Goal: Transaction & Acquisition: Purchase product/service

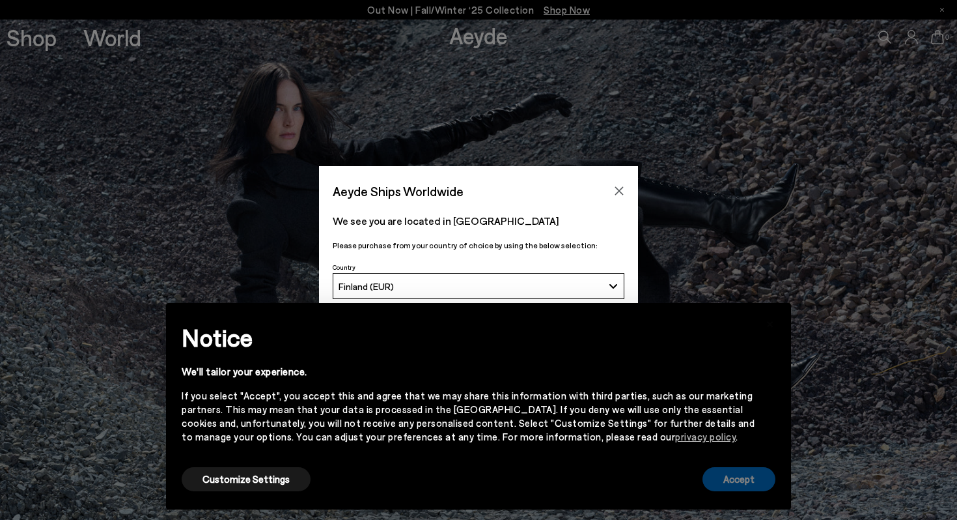
click at [730, 480] on button "Accept" at bounding box center [739, 479] width 73 height 24
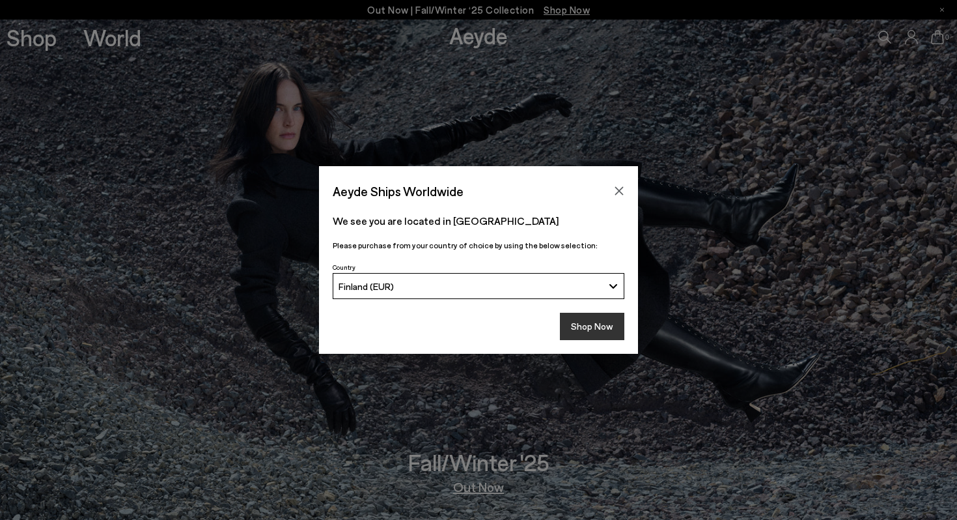
click at [610, 327] on button "Shop Now" at bounding box center [592, 326] width 64 height 27
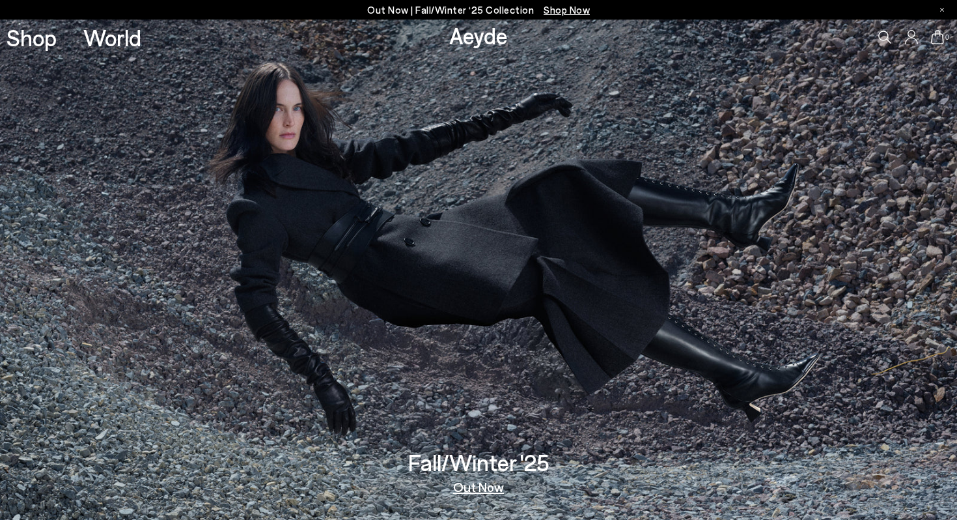
click at [475, 487] on link "Out Now" at bounding box center [478, 486] width 51 height 13
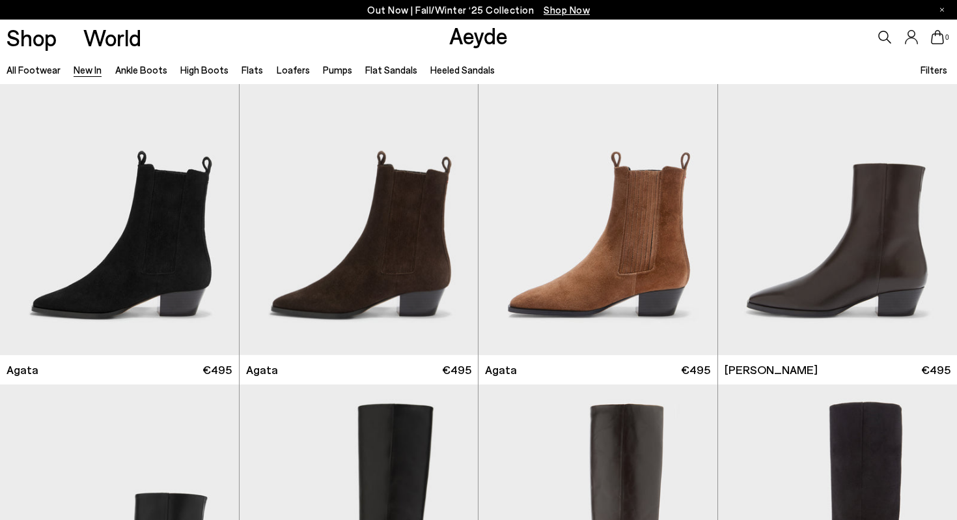
scroll to position [363, 0]
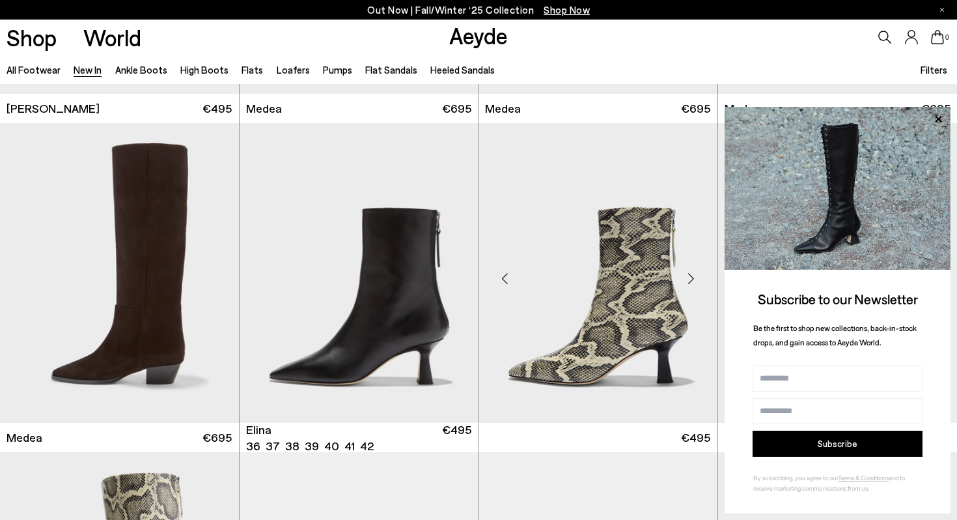
scroll to position [979, 0]
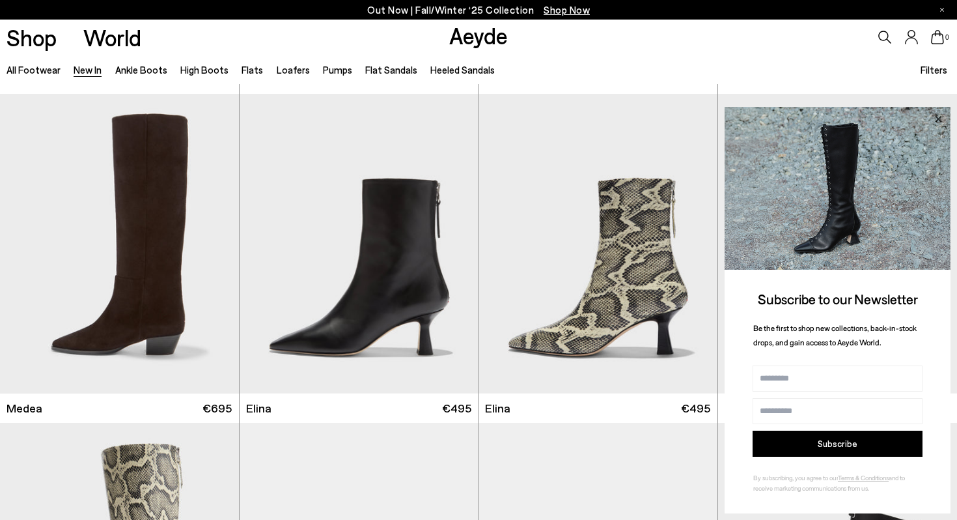
click at [940, 113] on icon at bounding box center [938, 119] width 17 height 17
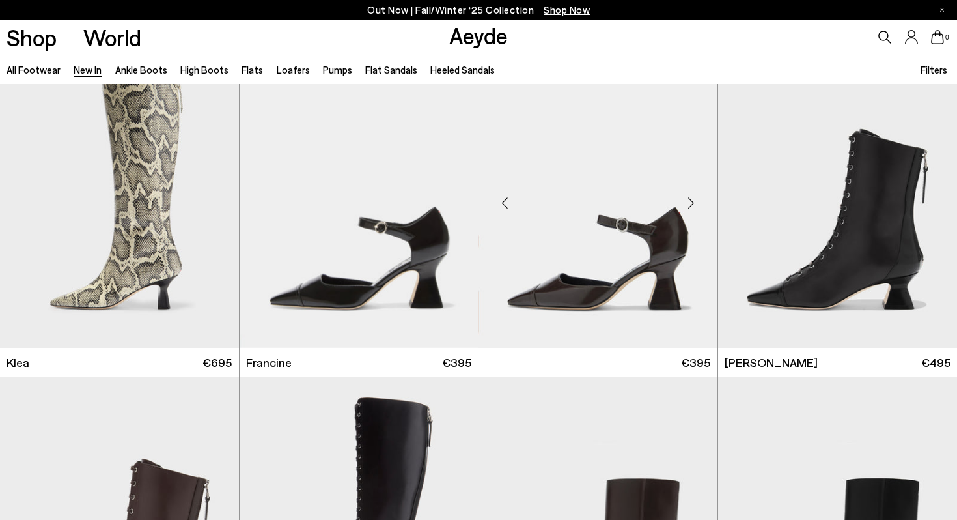
scroll to position [1355, 0]
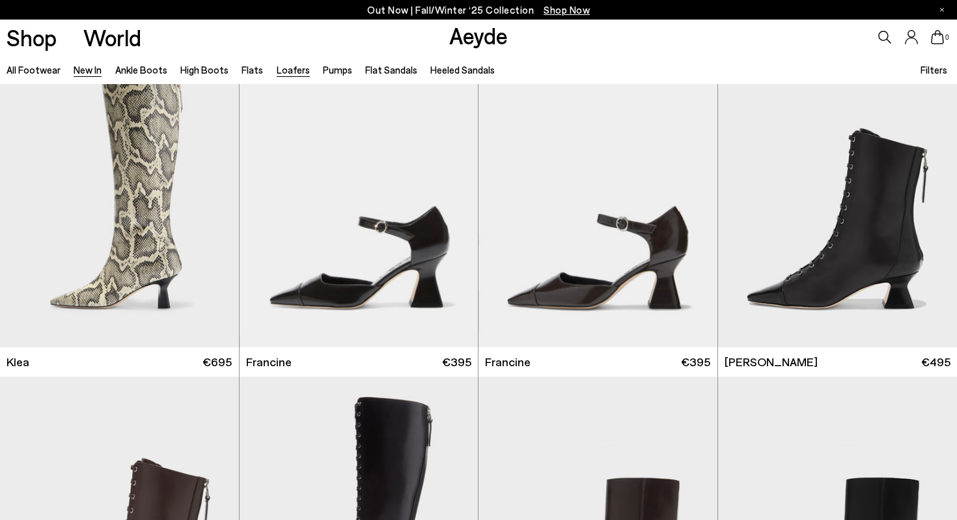
click at [289, 70] on link "Loafers" at bounding box center [293, 70] width 33 height 12
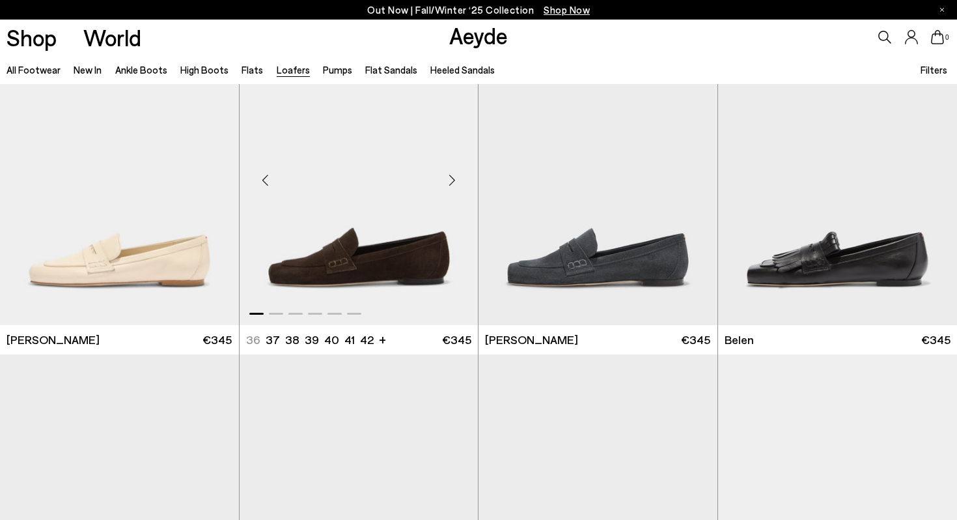
scroll to position [390, 0]
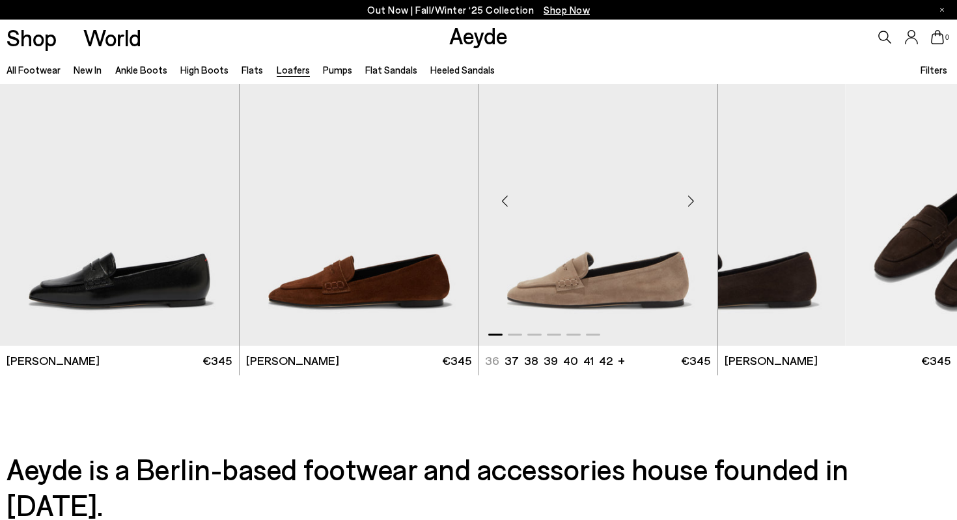
scroll to position [2359, 0]
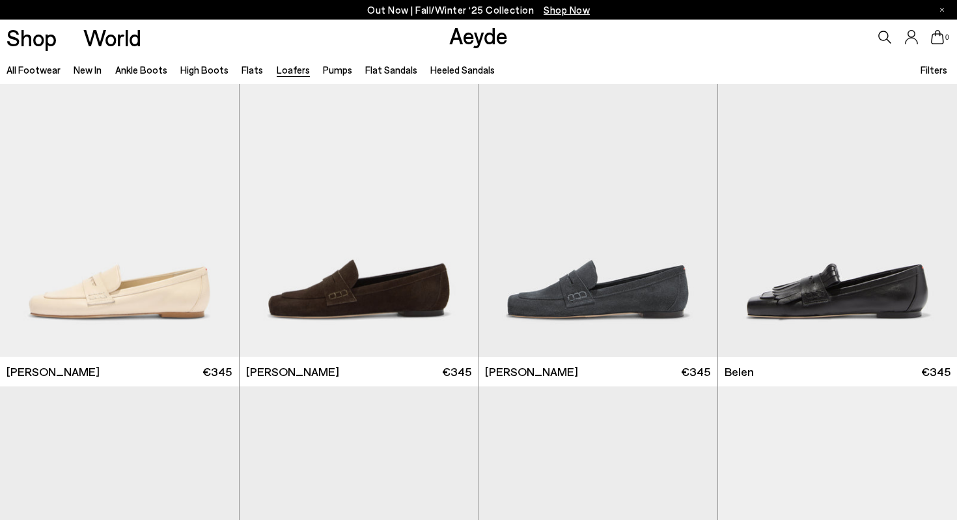
scroll to position [0, 0]
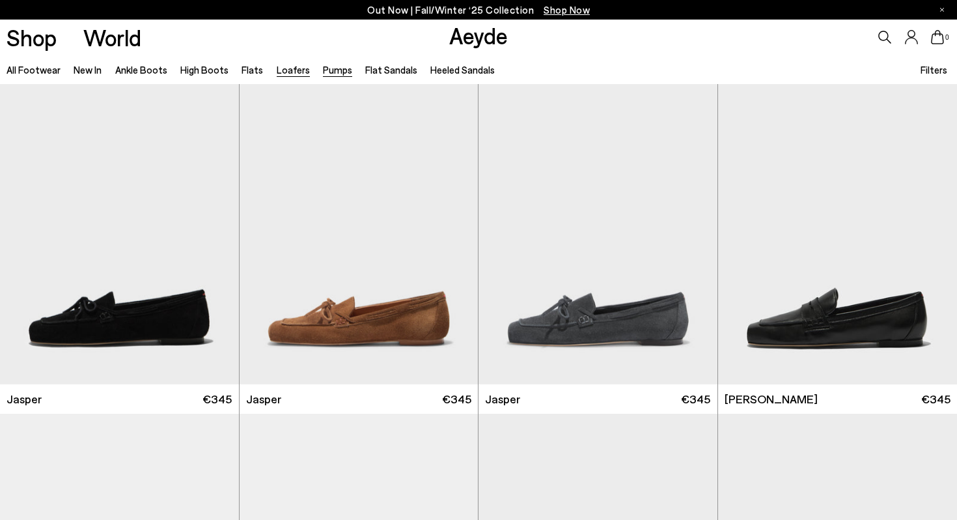
click at [325, 72] on link "Pumps" at bounding box center [337, 70] width 29 height 12
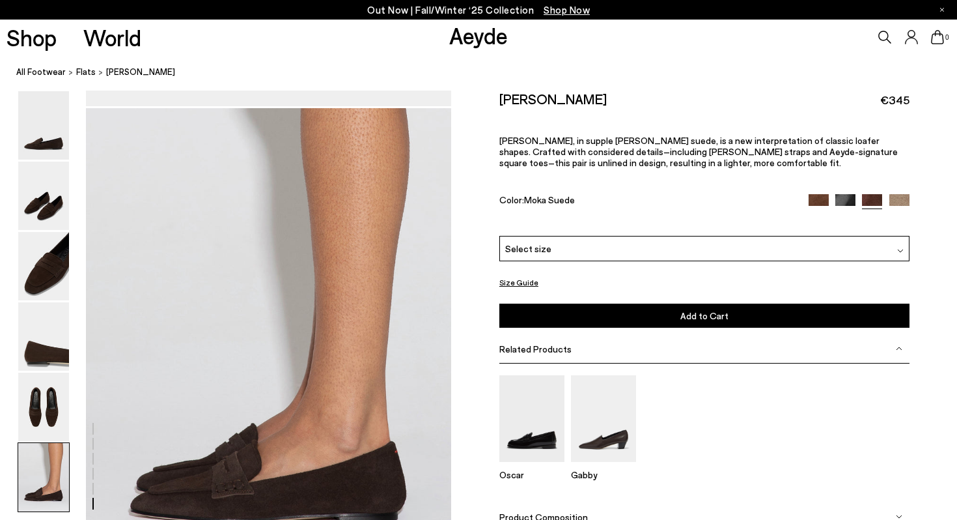
scroll to position [2375, 0]
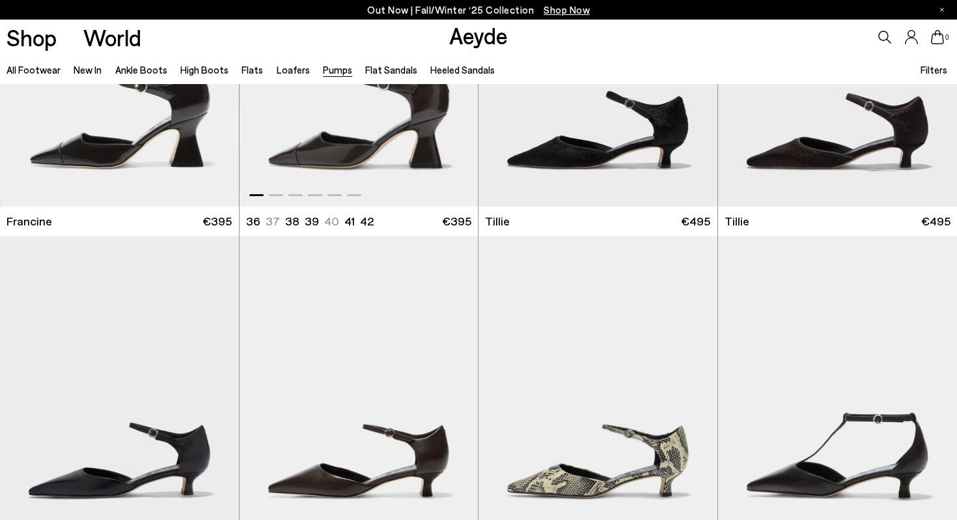
scroll to position [171, 0]
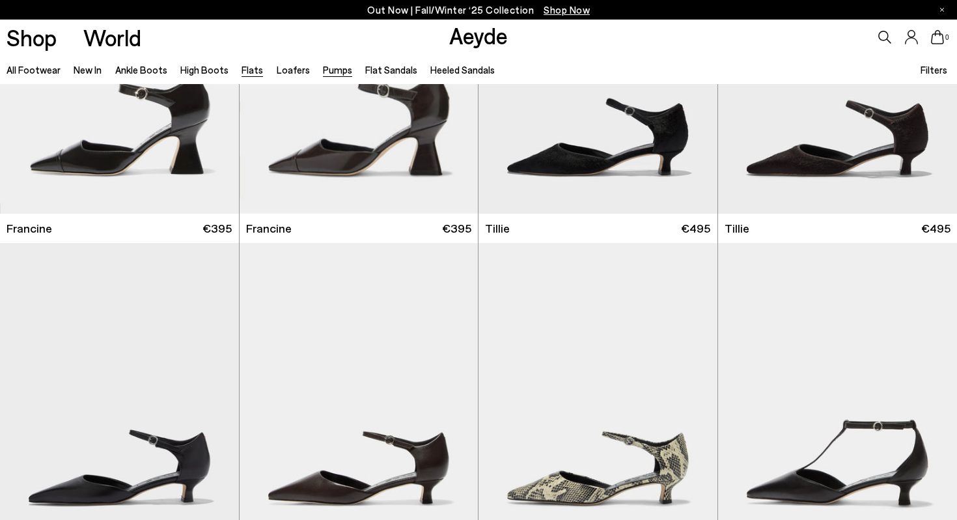
click at [247, 68] on link "Flats" at bounding box center [252, 70] width 21 height 12
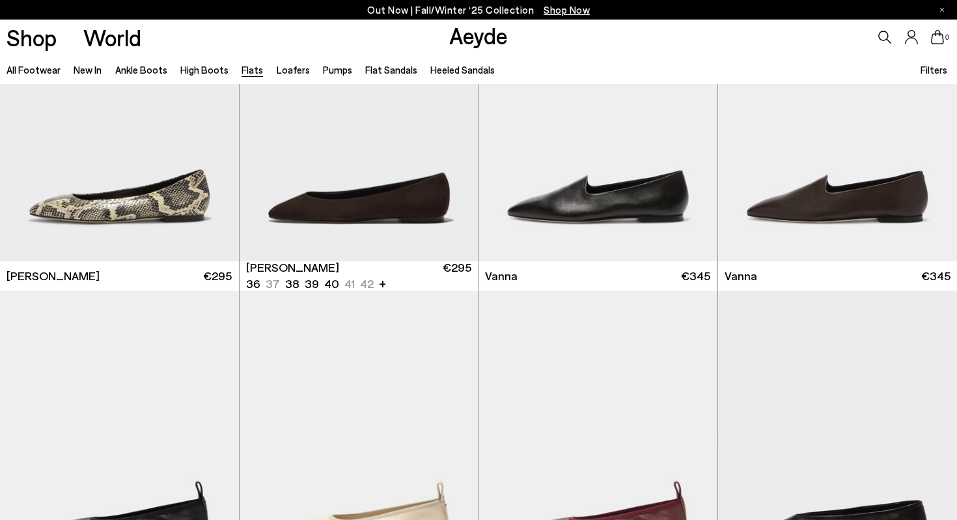
scroll to position [453, 0]
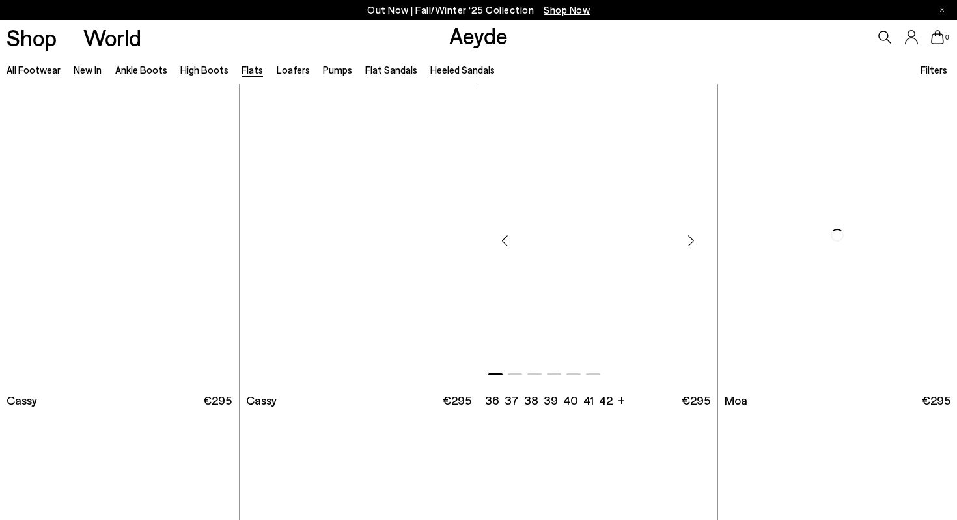
scroll to position [1977, 0]
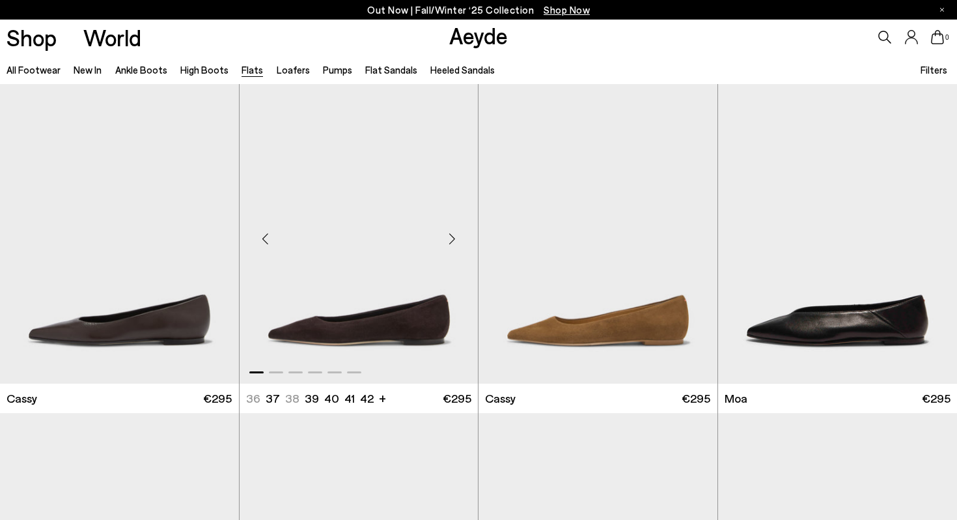
click at [453, 247] on div "Next slide" at bounding box center [451, 238] width 39 height 39
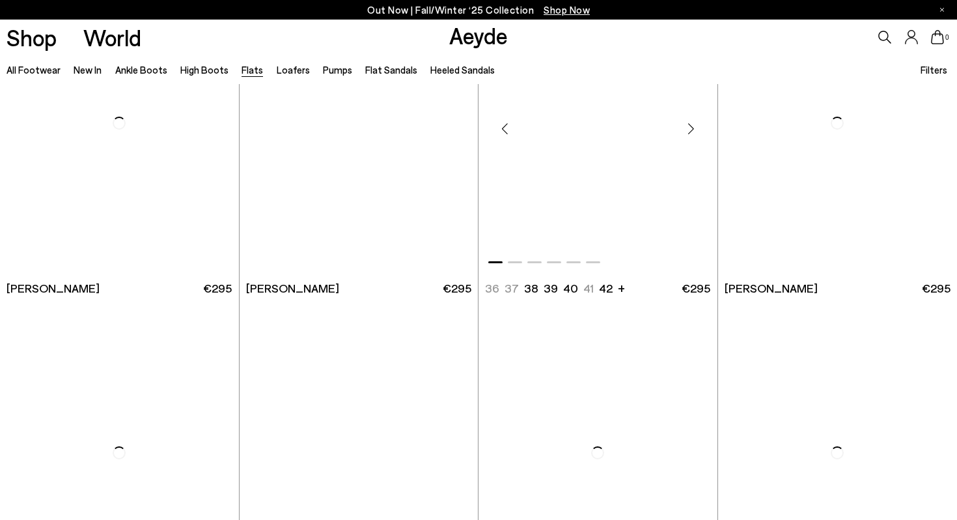
scroll to position [3717, 0]
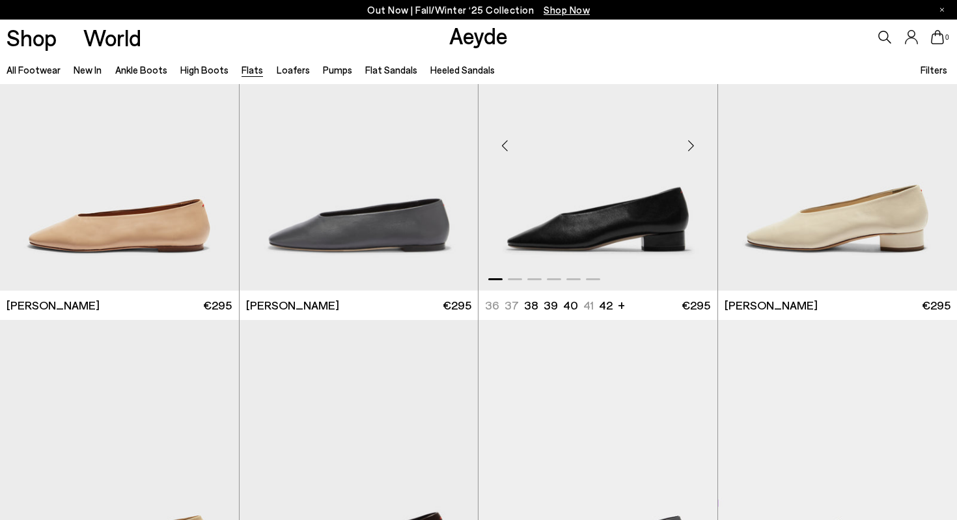
click at [696, 143] on div "Next slide" at bounding box center [691, 145] width 39 height 39
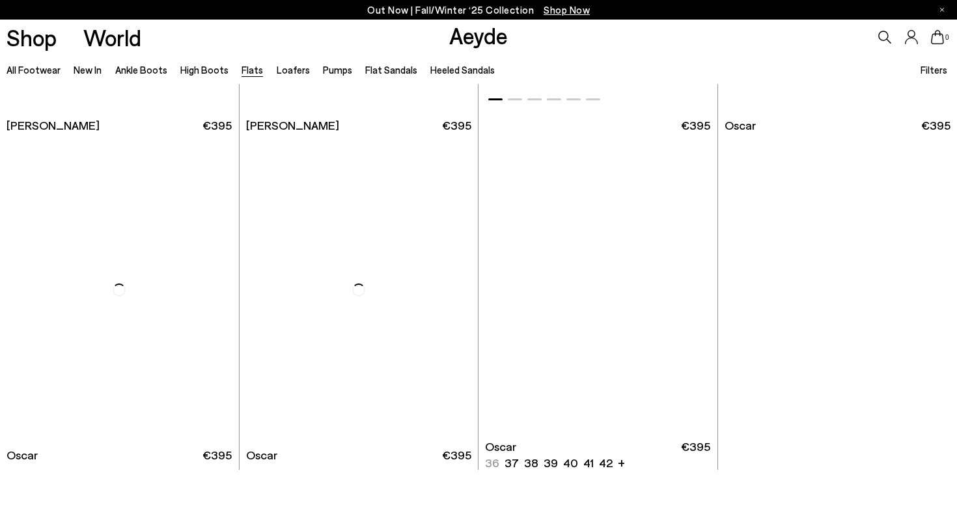
scroll to position [6864, 0]
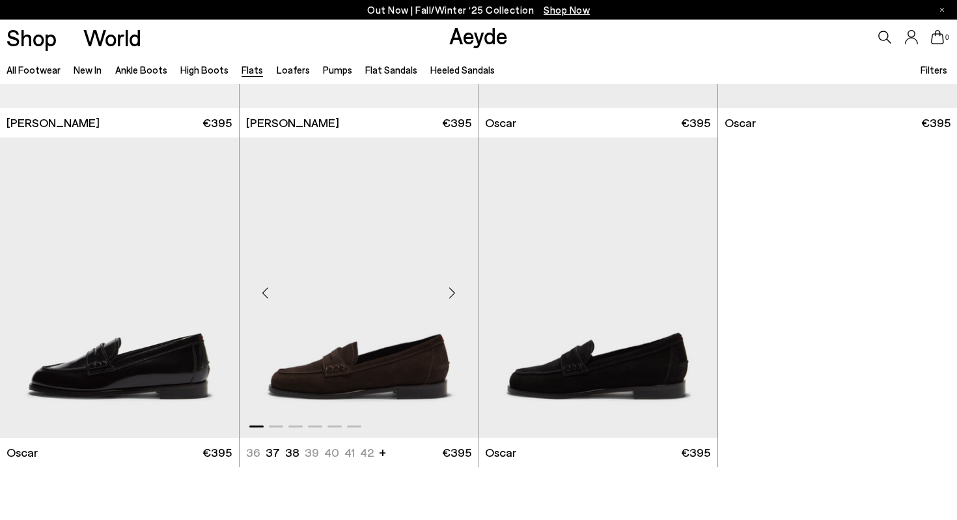
click at [454, 292] on div "Next slide" at bounding box center [451, 292] width 39 height 39
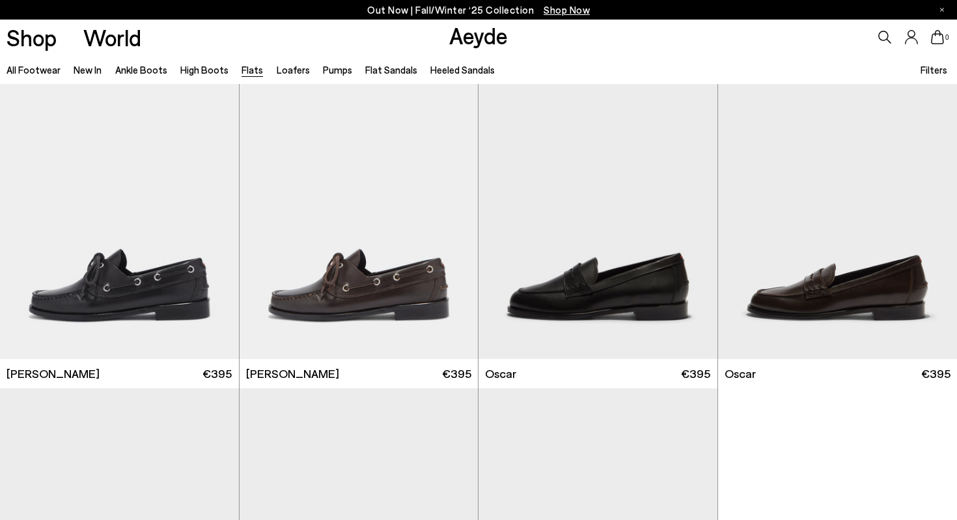
scroll to position [6547, 0]
